Goal: Browse casually: Explore the website without a specific task or goal

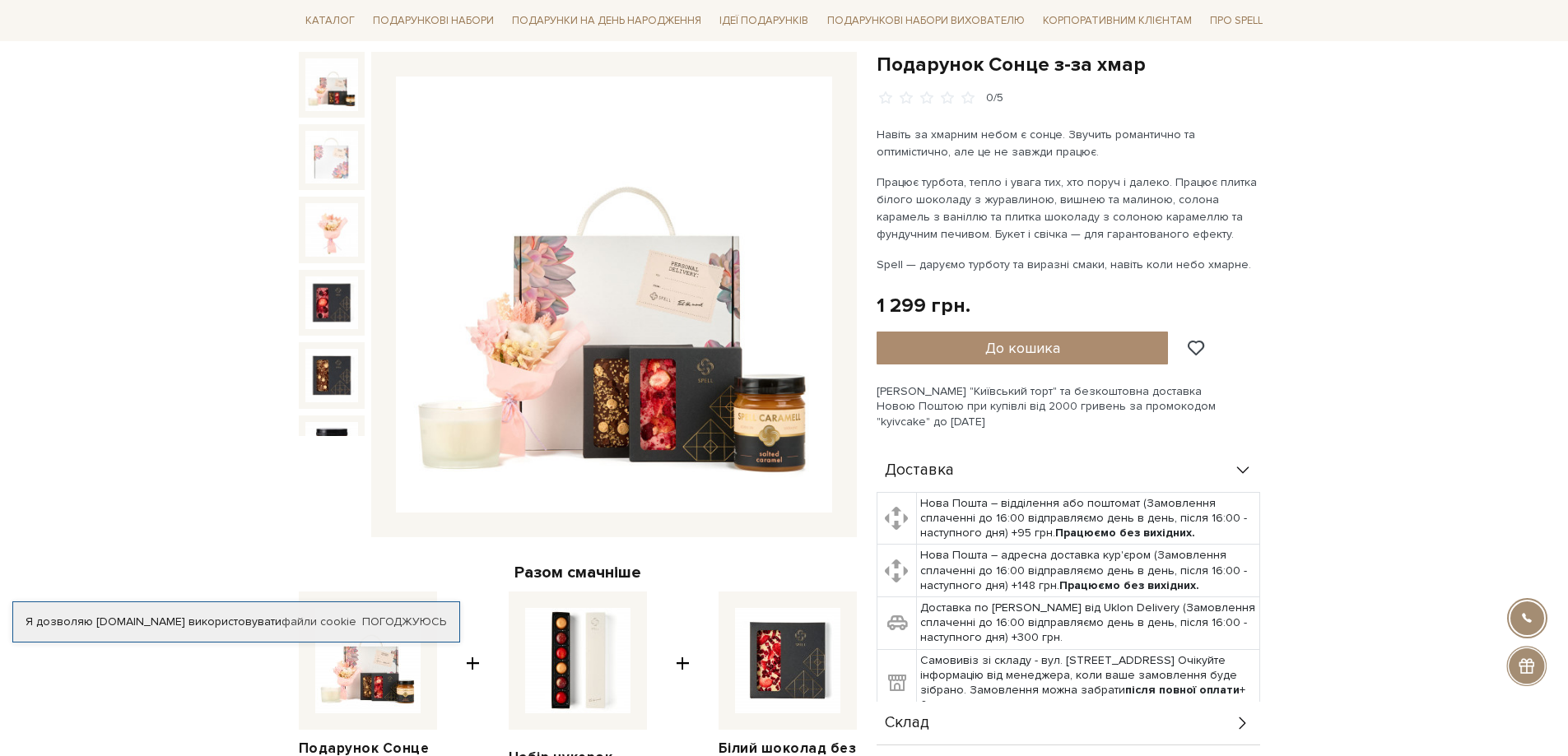
scroll to position [165, 0]
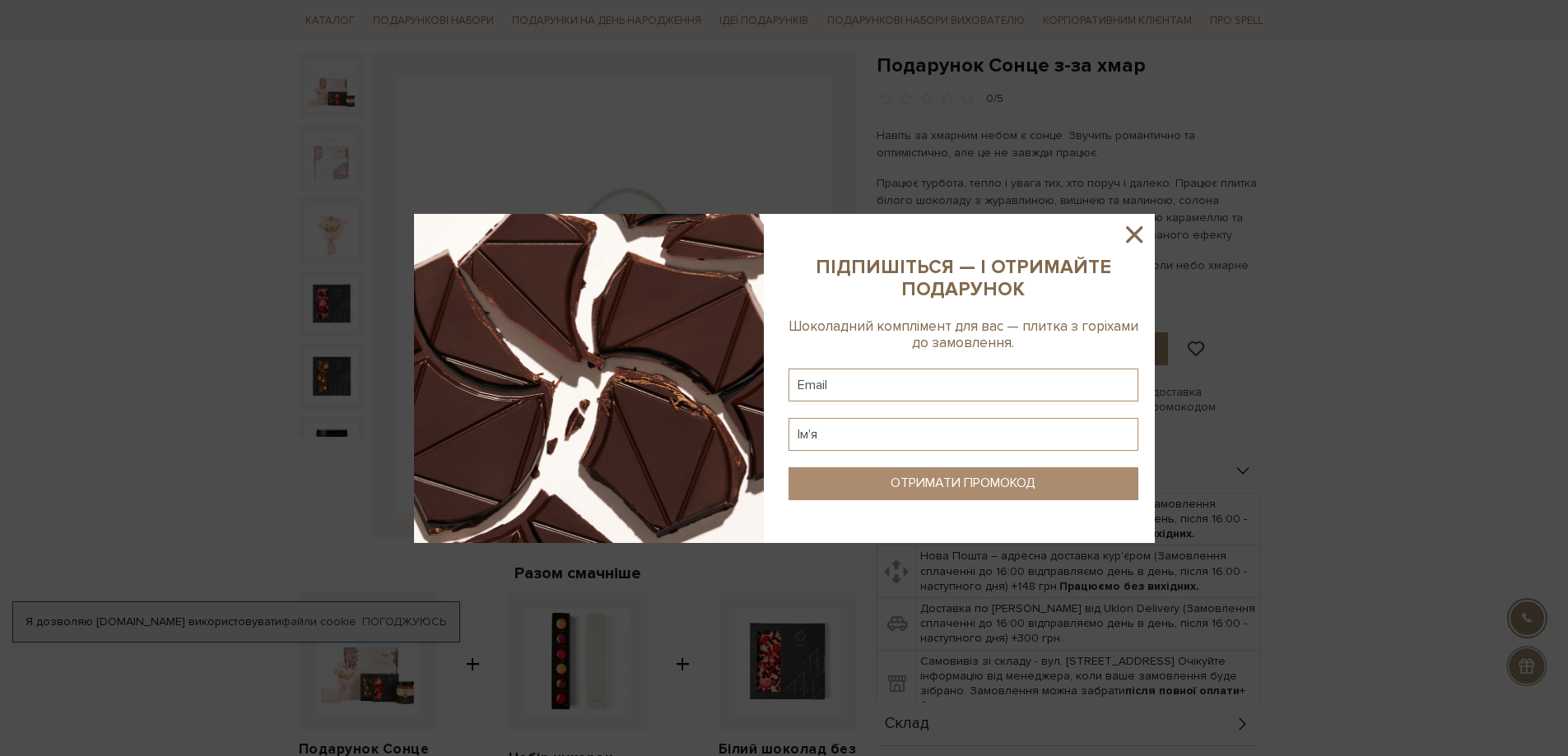
click at [1137, 232] on icon at bounding box center [1133, 234] width 16 height 16
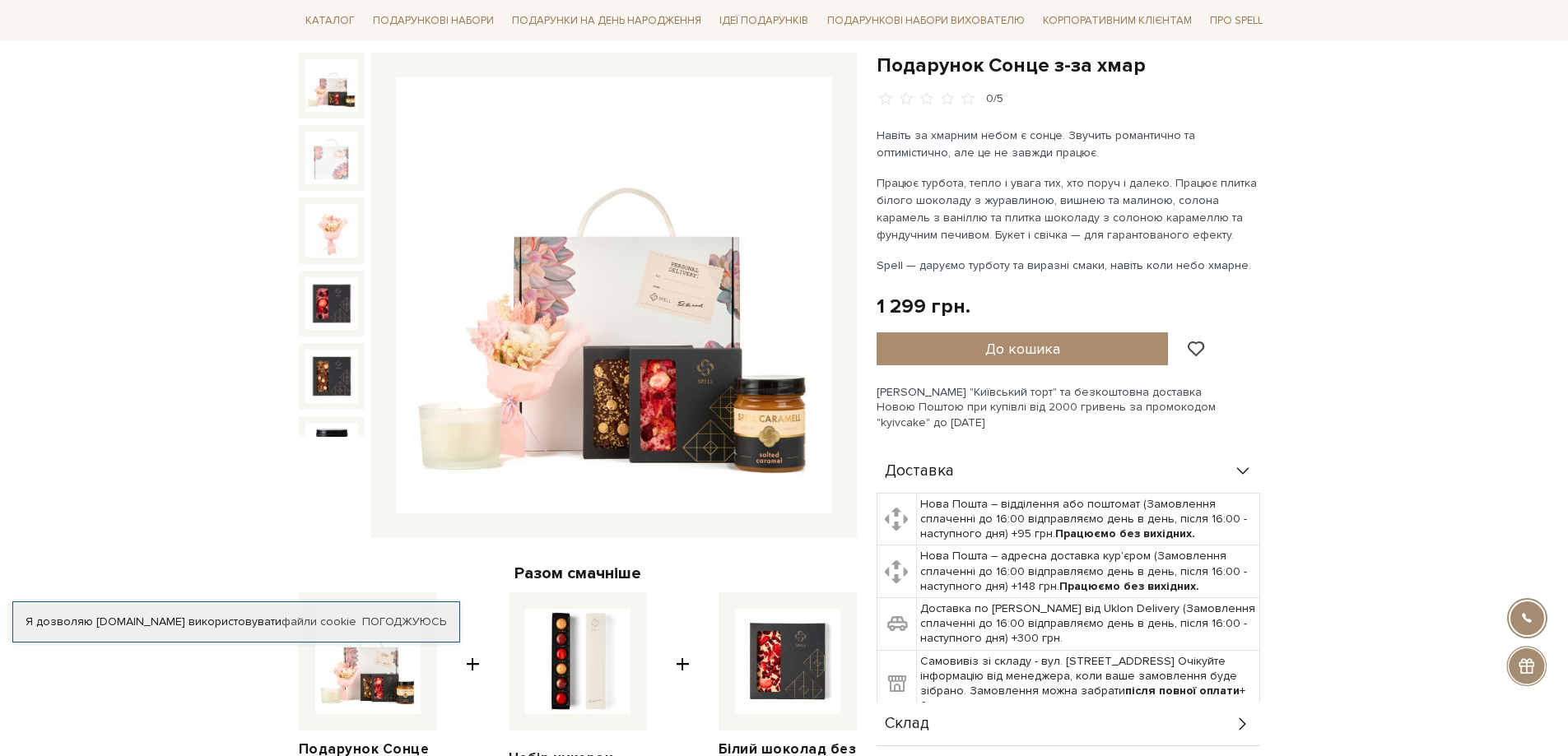
click at [584, 270] on img at bounding box center [614, 295] width 436 height 436
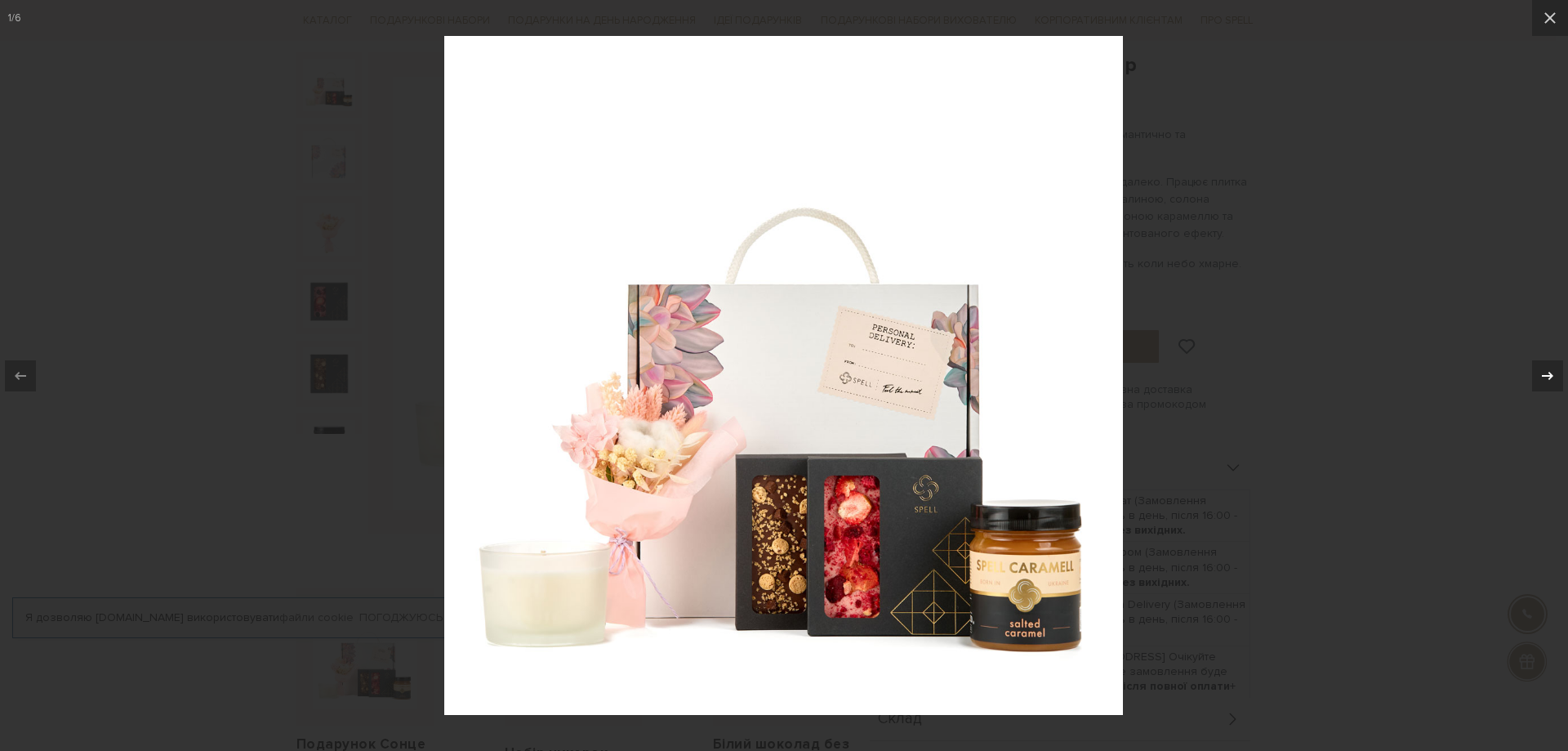
click at [1549, 380] on icon at bounding box center [1547, 375] width 19 height 19
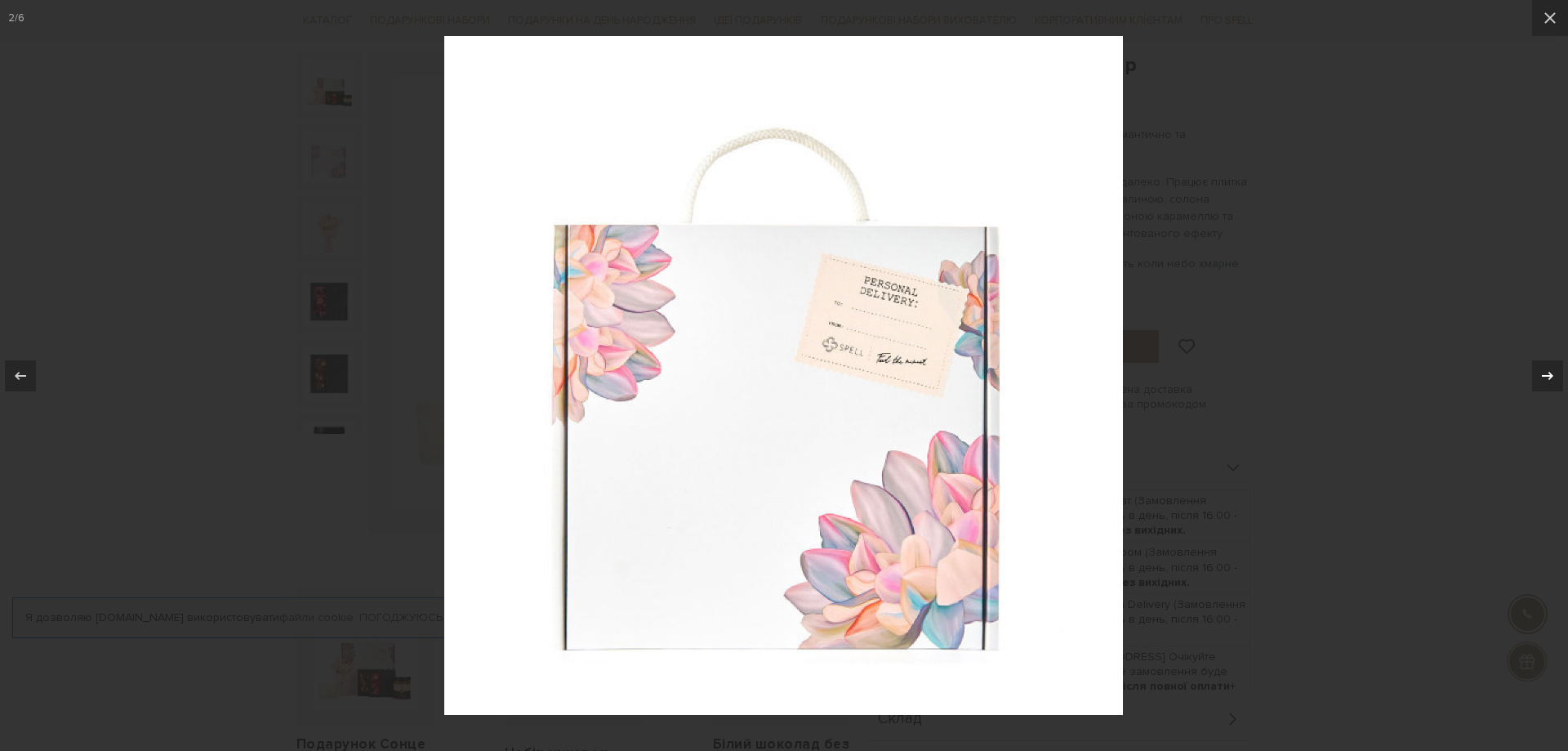
click at [1549, 380] on icon at bounding box center [1547, 375] width 19 height 19
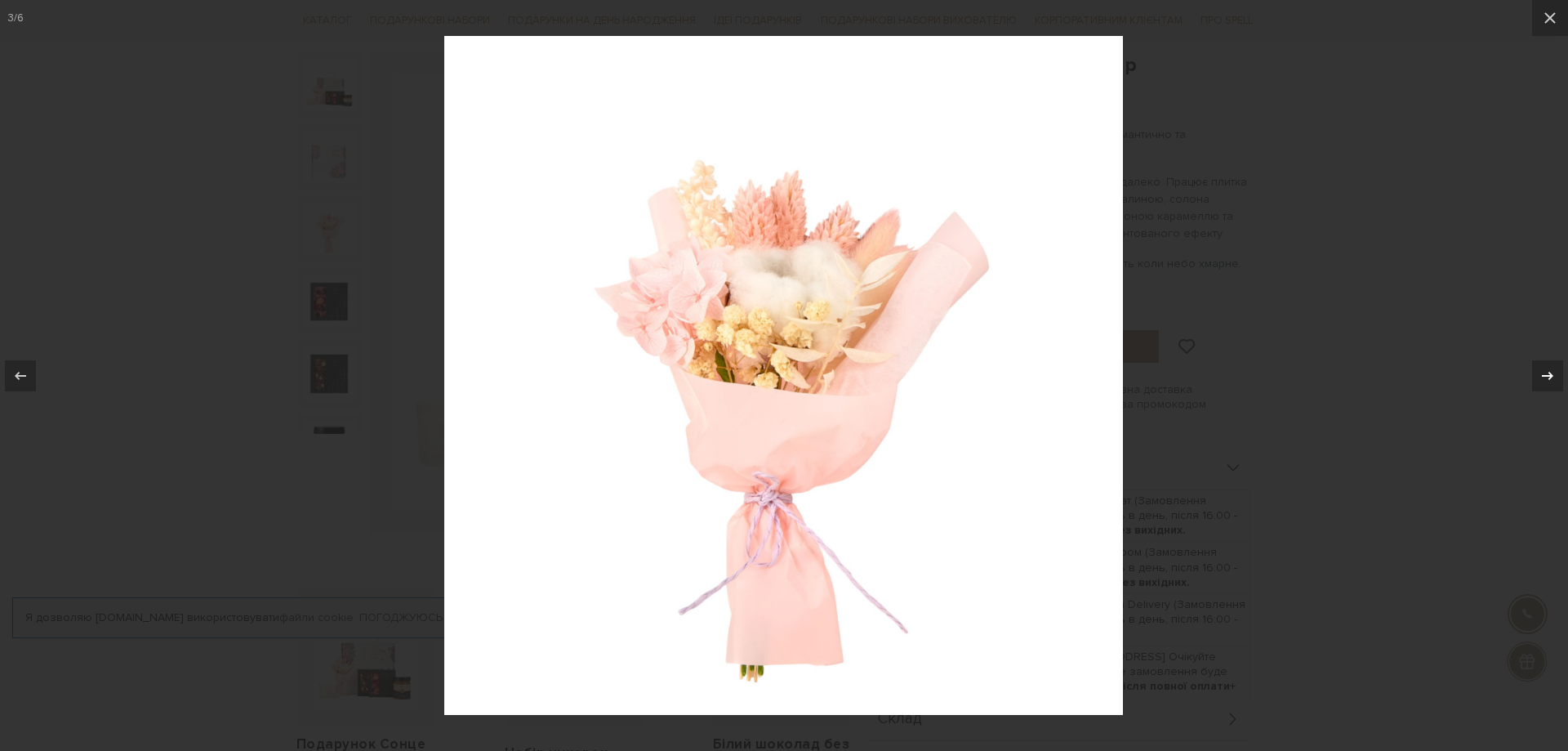
click at [1549, 380] on icon at bounding box center [1547, 375] width 19 height 19
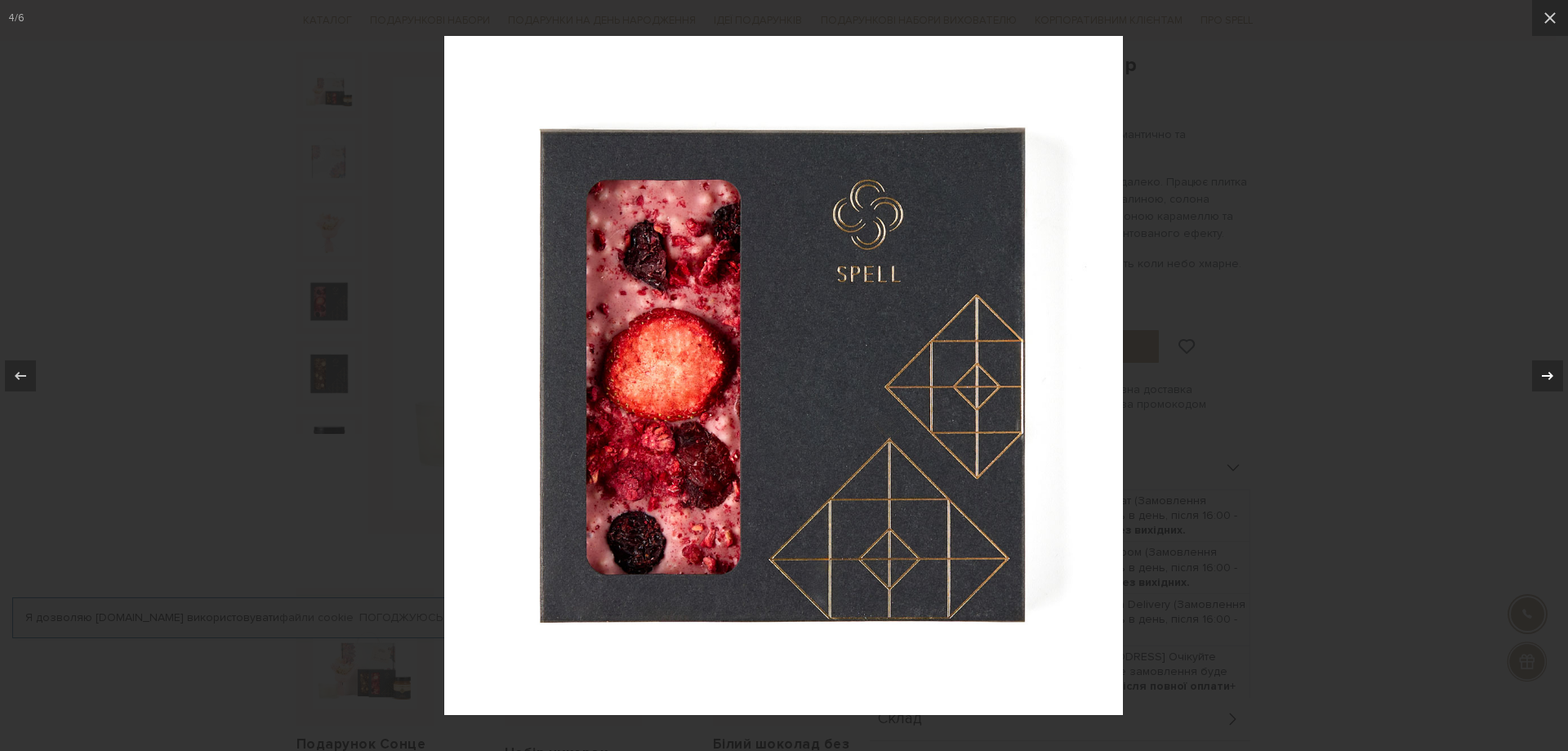
click at [1549, 380] on icon at bounding box center [1547, 375] width 19 height 19
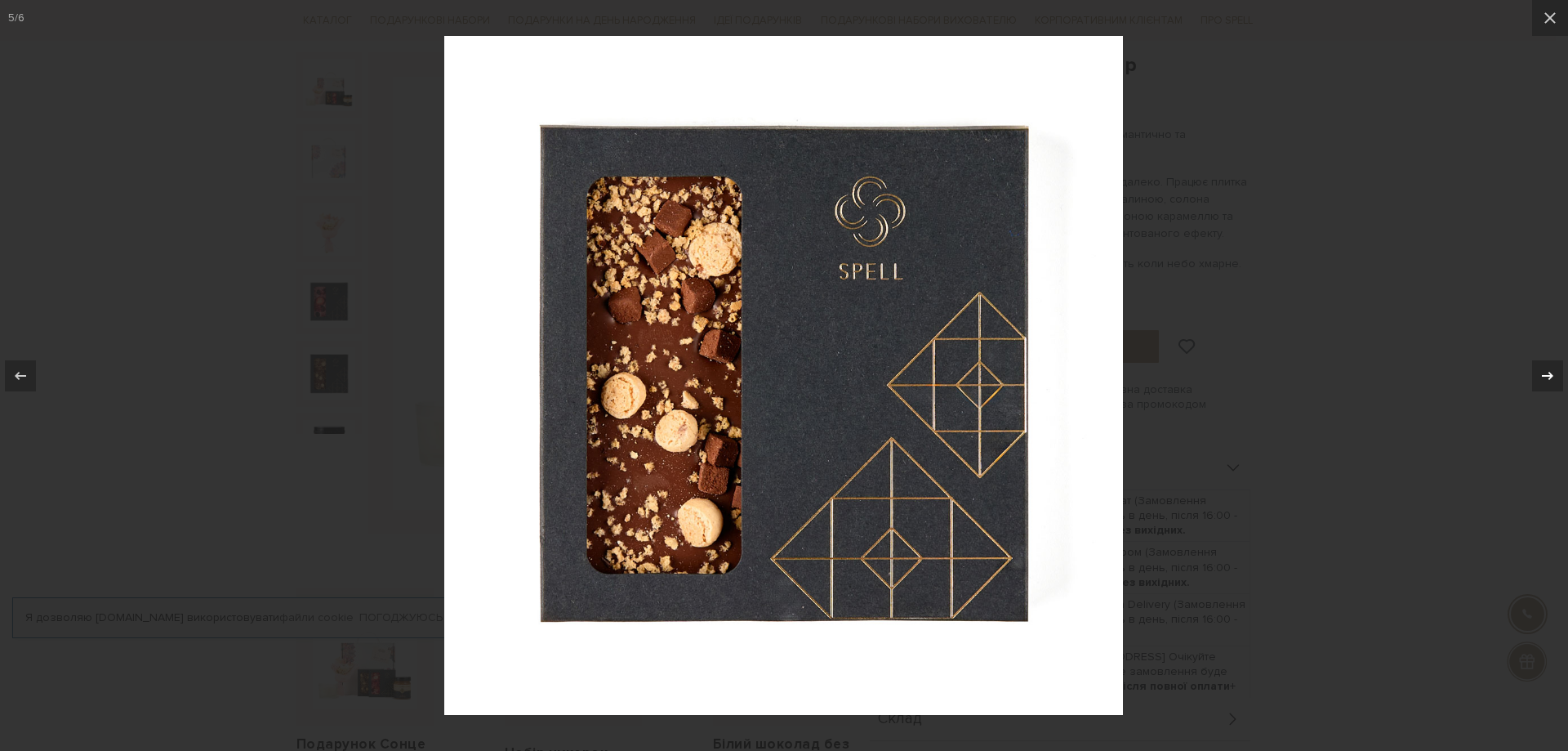
click at [1549, 380] on icon at bounding box center [1547, 375] width 19 height 19
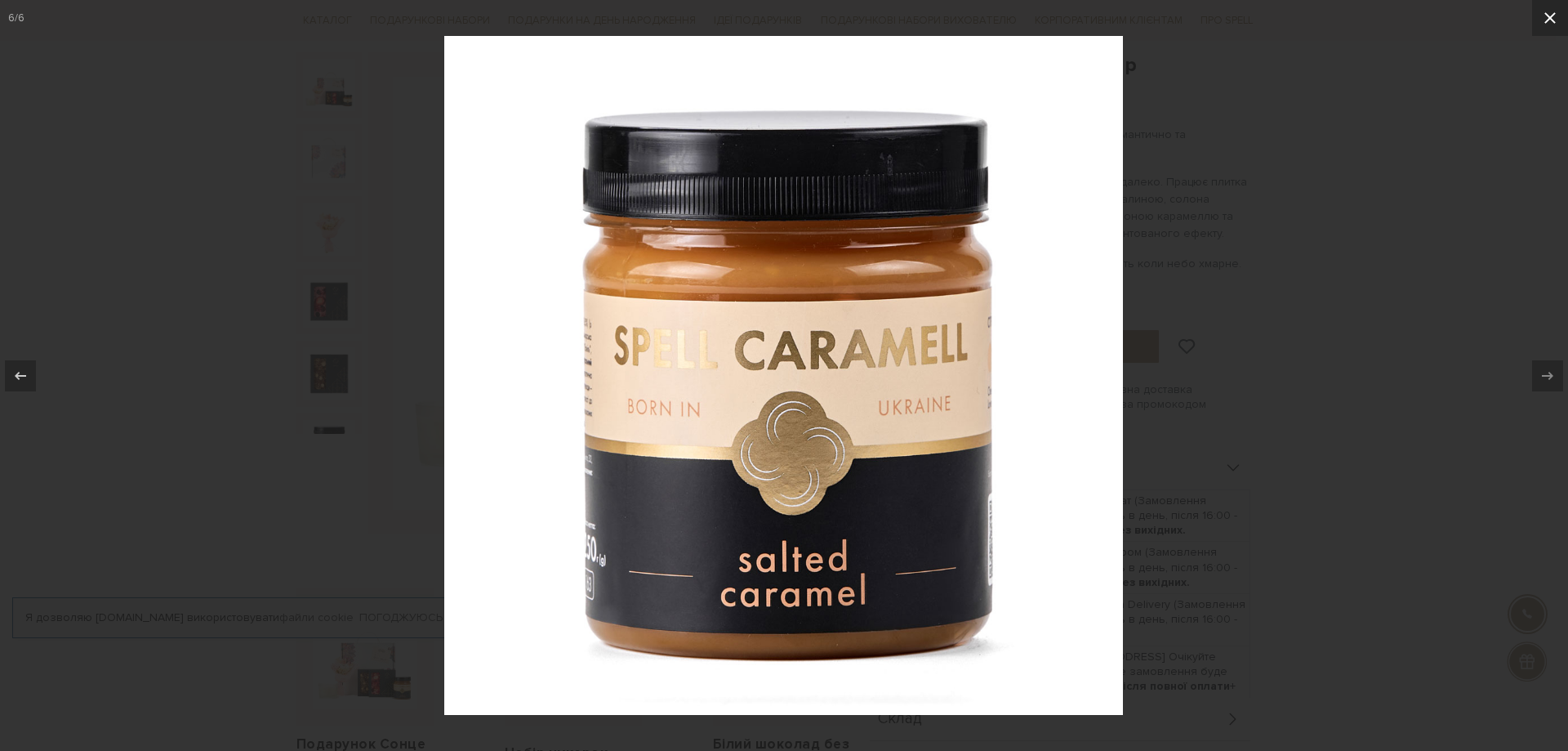
click at [1555, 16] on button at bounding box center [1549, 18] width 36 height 36
